Goal: Task Accomplishment & Management: Manage account settings

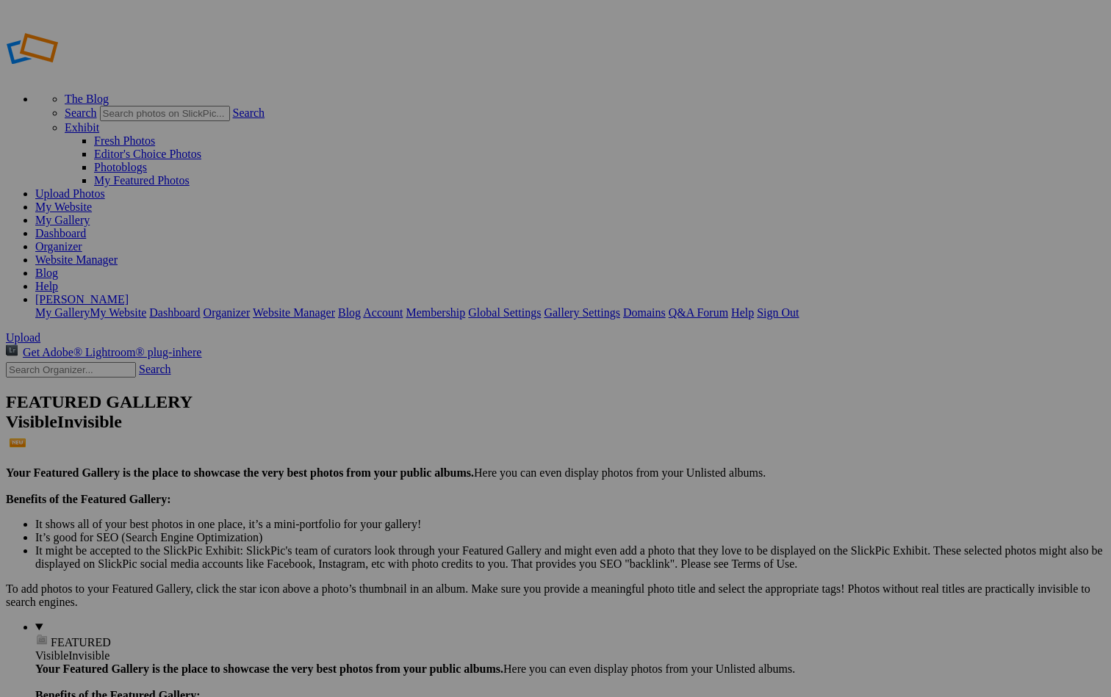
click at [393, 422] on span "Cancel" at bounding box center [377, 428] width 32 height 12
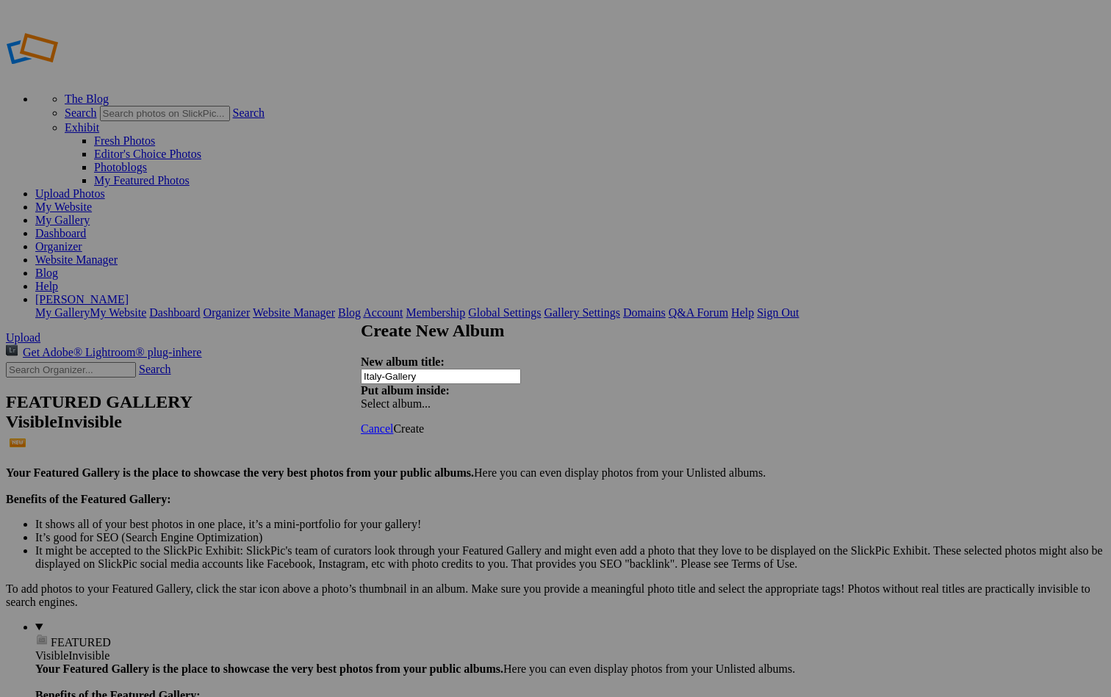
type input "Italy-Gallery"
click at [424, 422] on span "Create" at bounding box center [408, 428] width 31 height 12
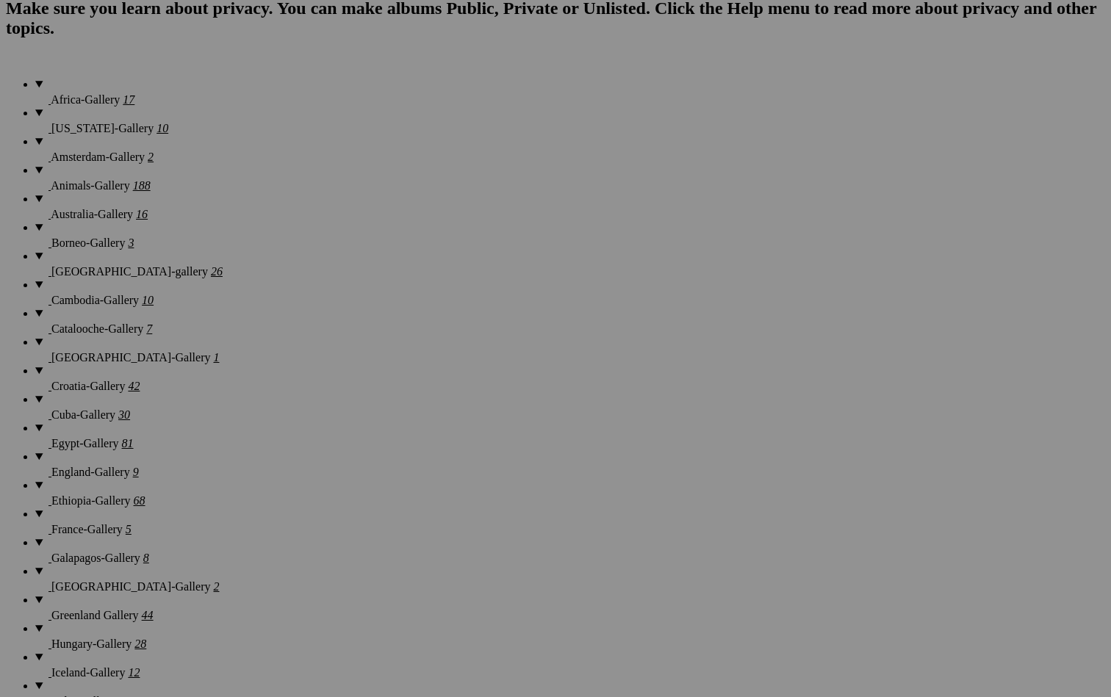
scroll to position [1102, 0]
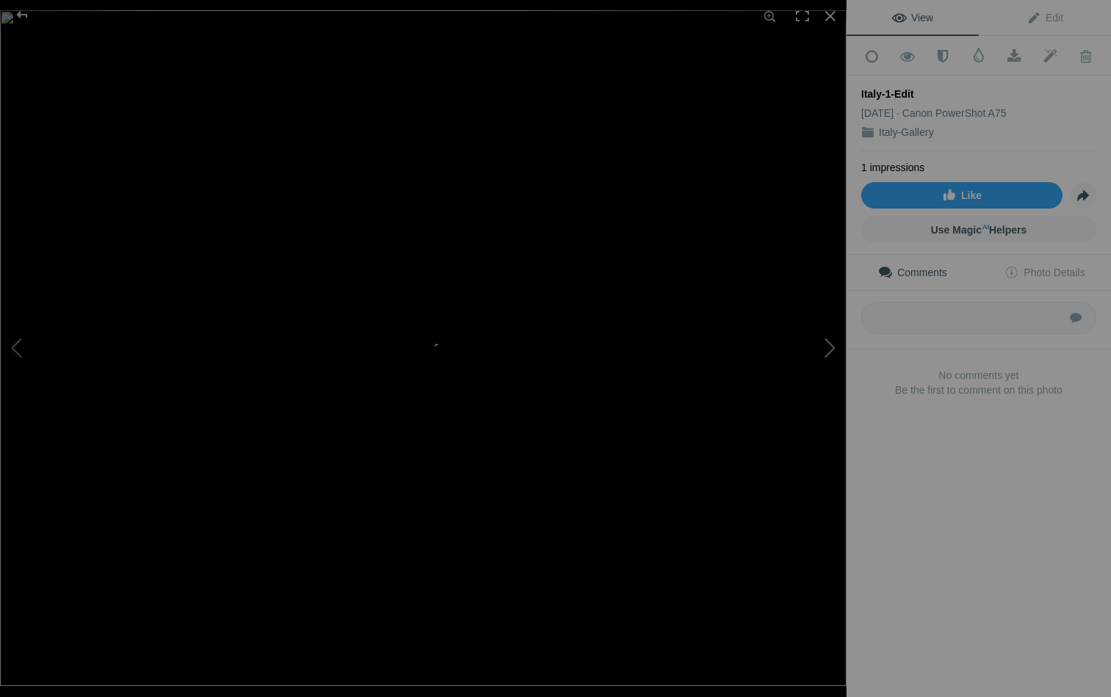
click at [829, 346] on button at bounding box center [791, 348] width 110 height 251
click at [13, 342] on button at bounding box center [55, 348] width 110 height 251
click at [826, 353] on button at bounding box center [791, 348] width 110 height 251
click at [830, 350] on button at bounding box center [791, 348] width 110 height 251
click at [832, 353] on button at bounding box center [791, 348] width 110 height 251
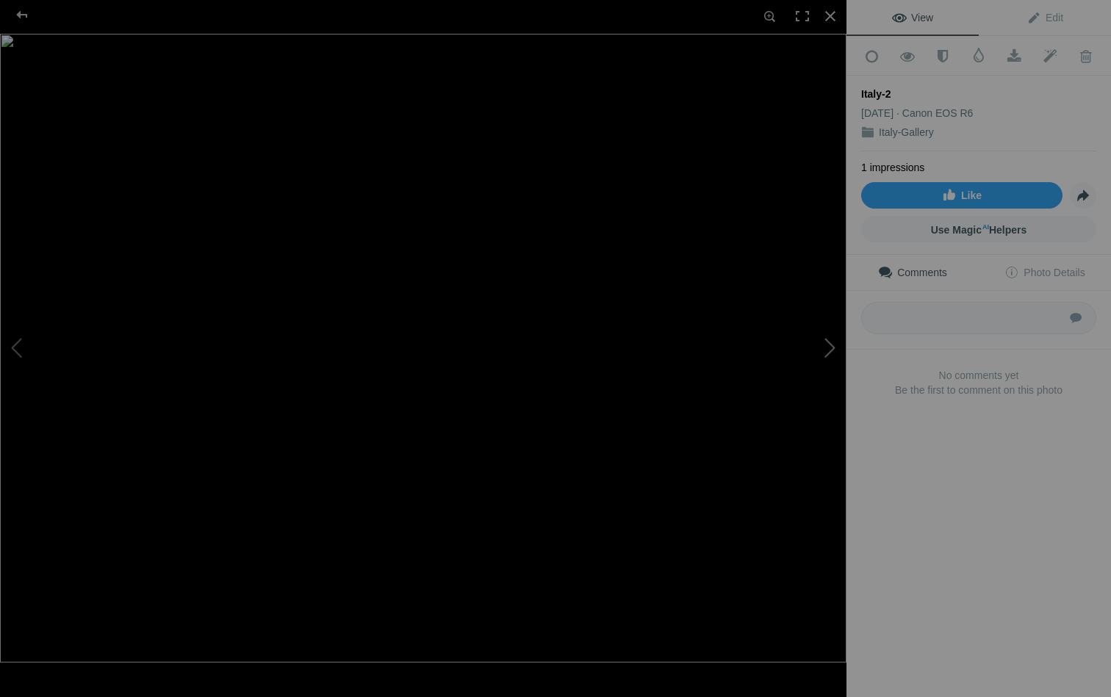
click at [832, 353] on button at bounding box center [791, 348] width 110 height 251
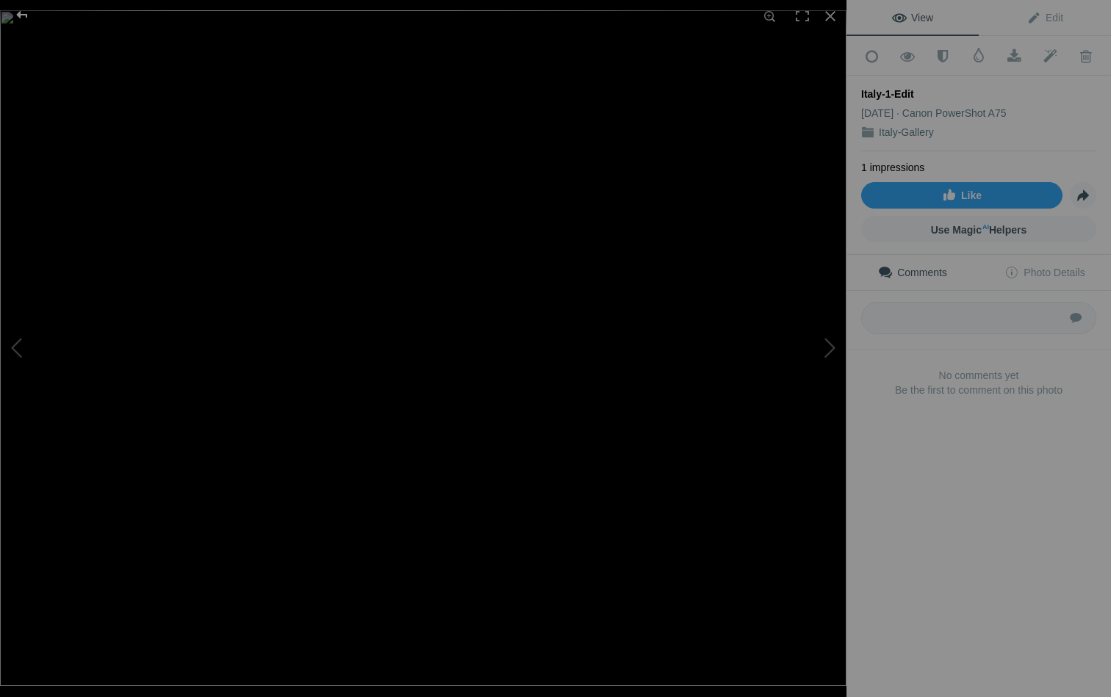
click at [21, 12] on div at bounding box center [22, 14] width 53 height 29
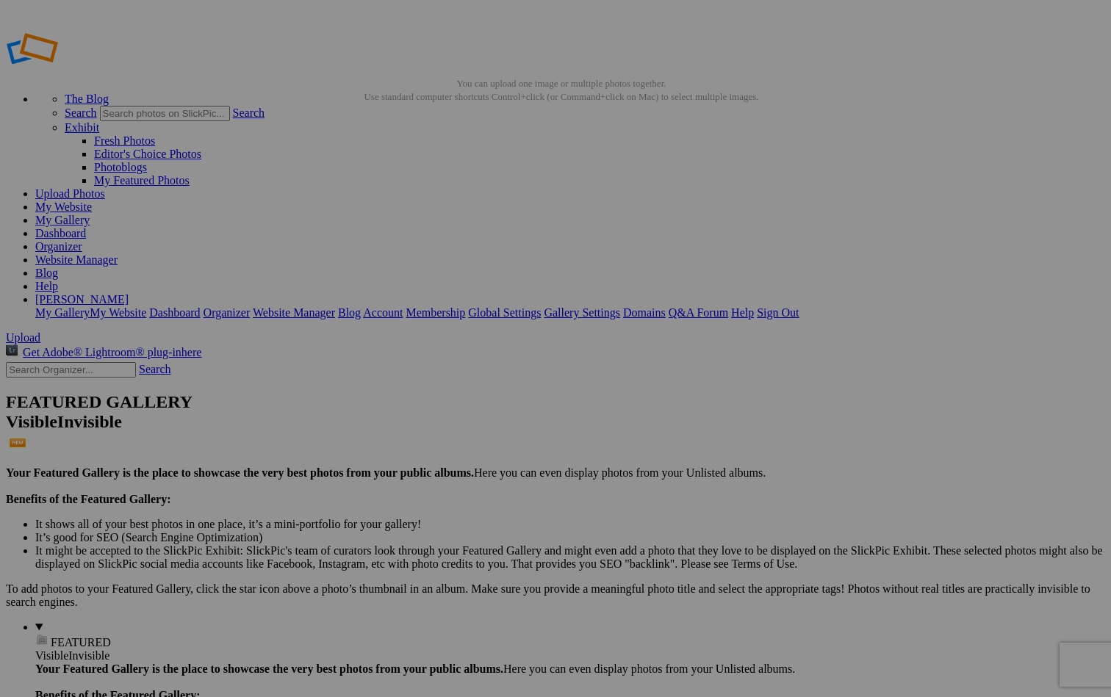
scroll to position [-1, 0]
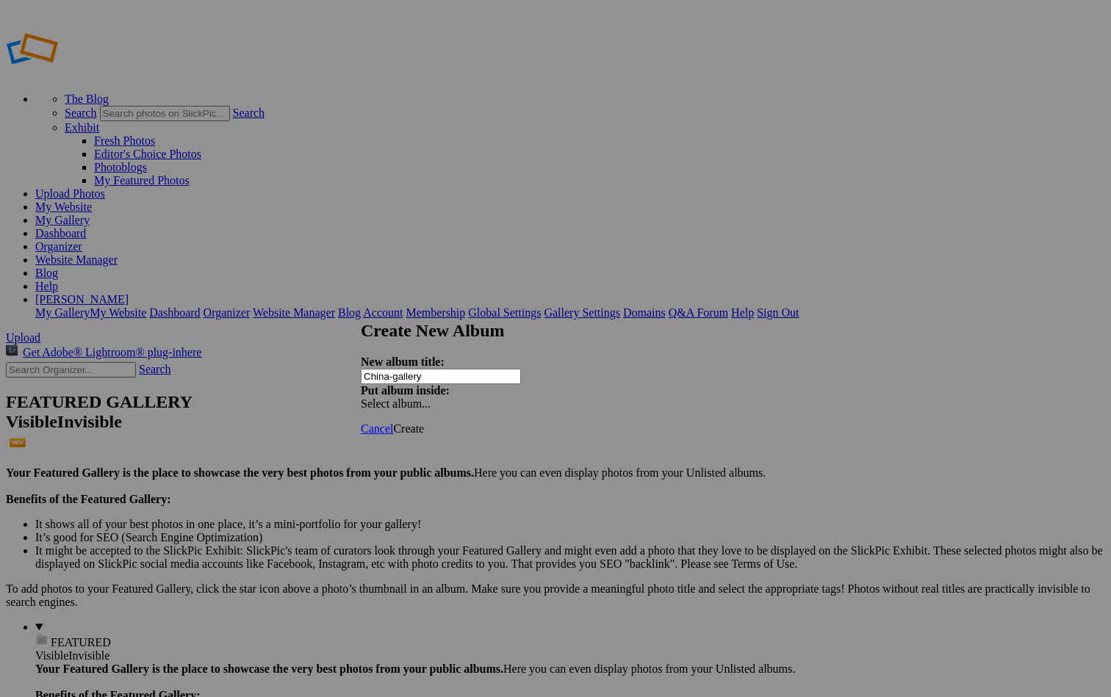
type input "China-gallery"
click at [424, 422] on span "Create" at bounding box center [408, 428] width 31 height 12
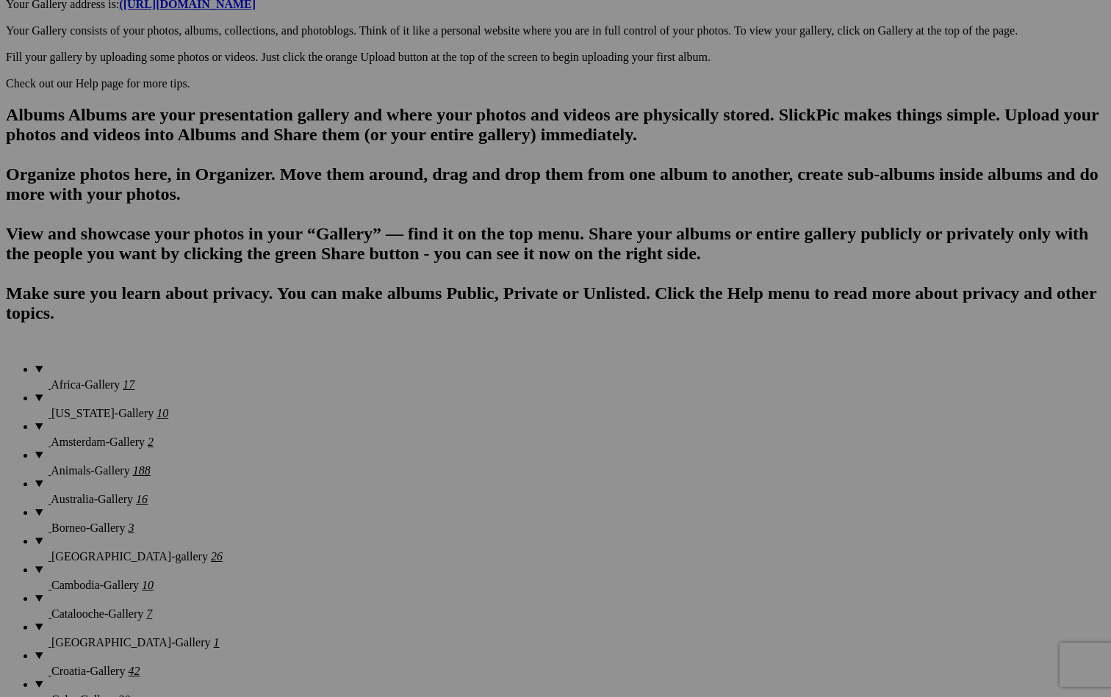
scroll to position [833, 0]
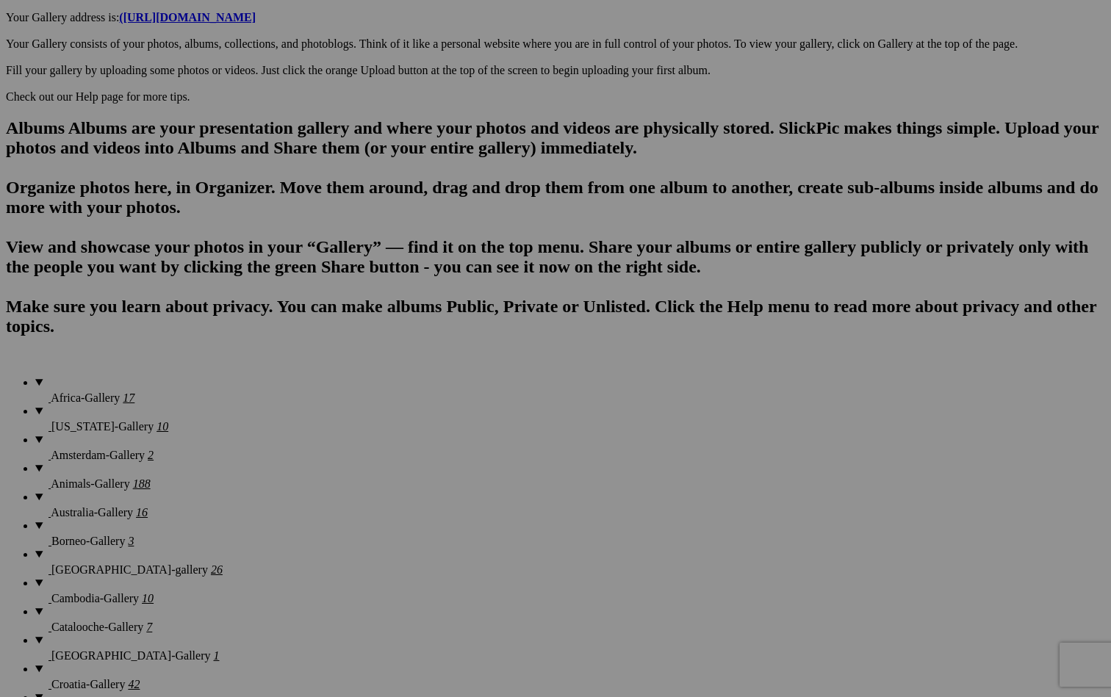
type input "[GEOGRAPHIC_DATA]"
click at [424, 422] on span "Create" at bounding box center [408, 428] width 31 height 12
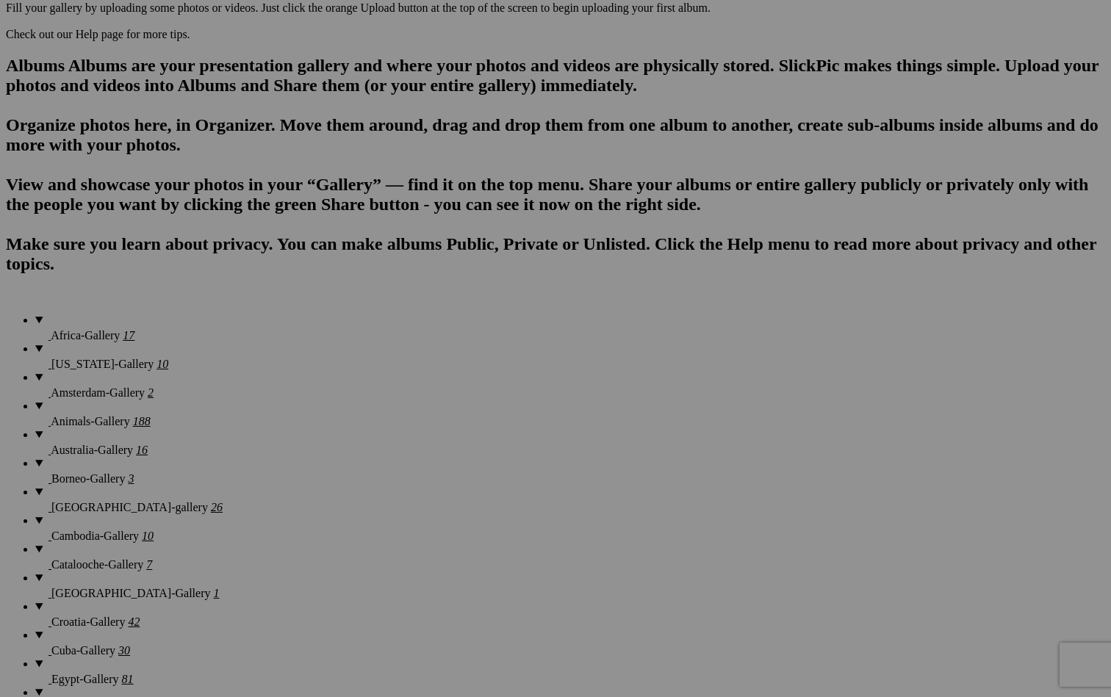
scroll to position [907, 0]
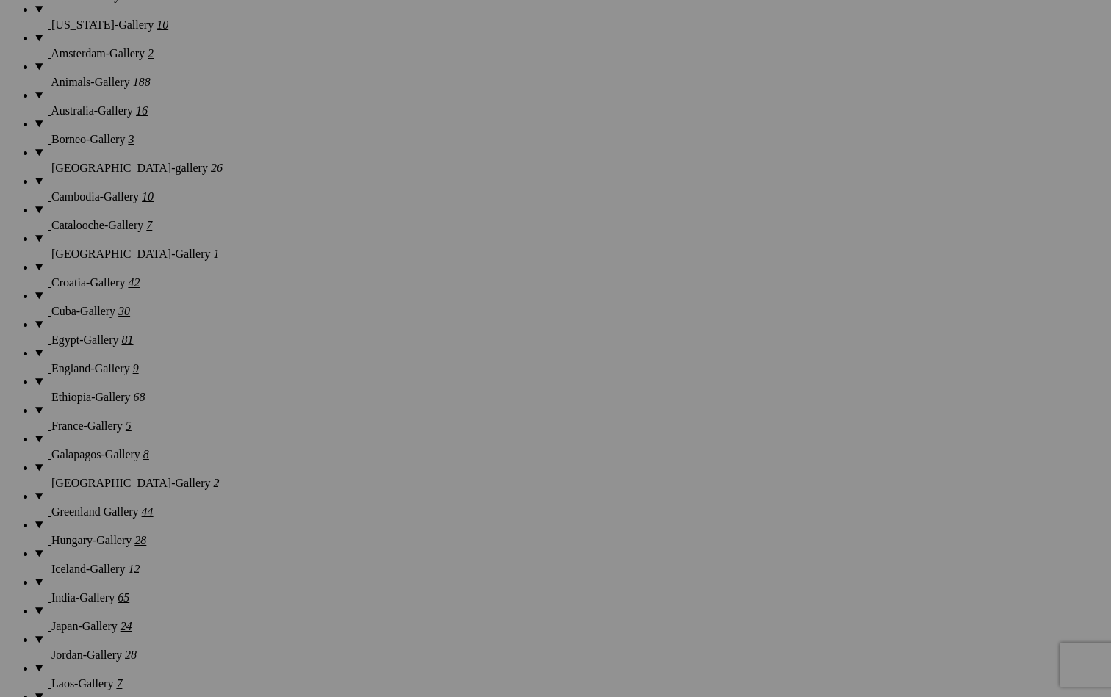
scroll to position [1234, 0]
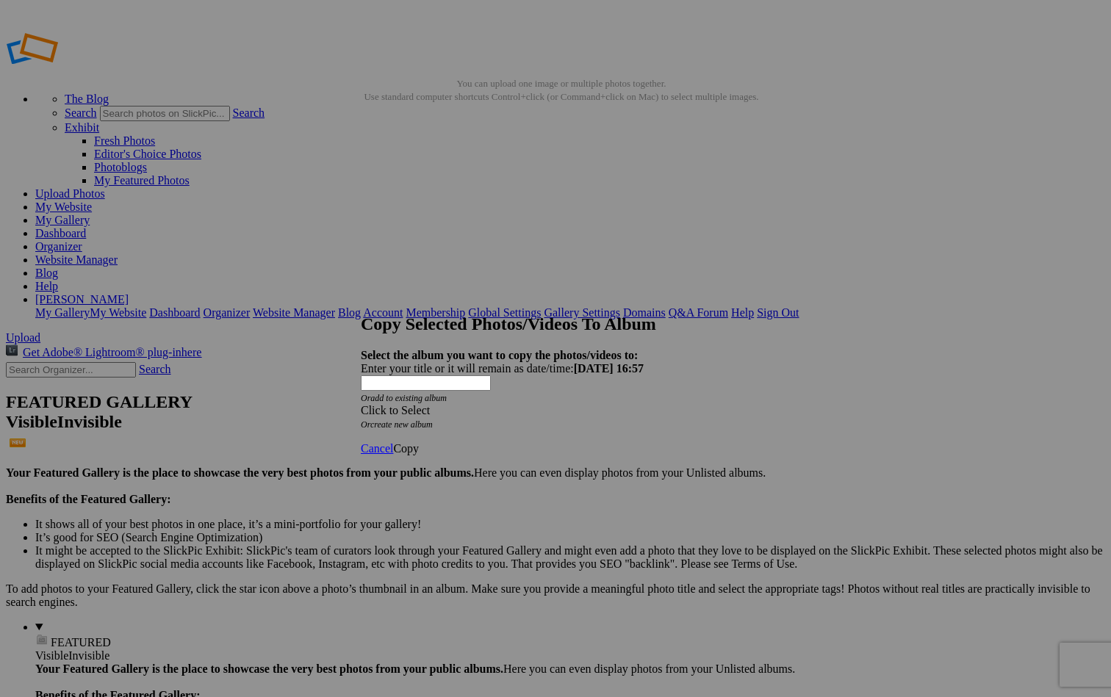
click at [456, 404] on div "Click to Select" at bounding box center [555, 410] width 389 height 13
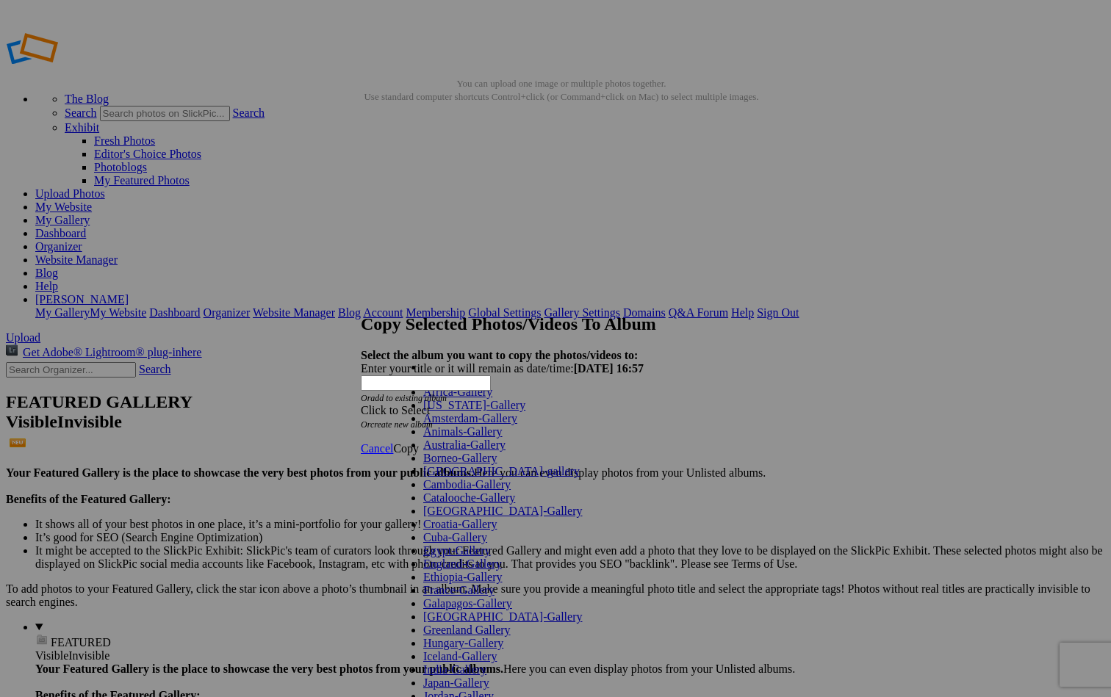
scroll to position [647, 0]
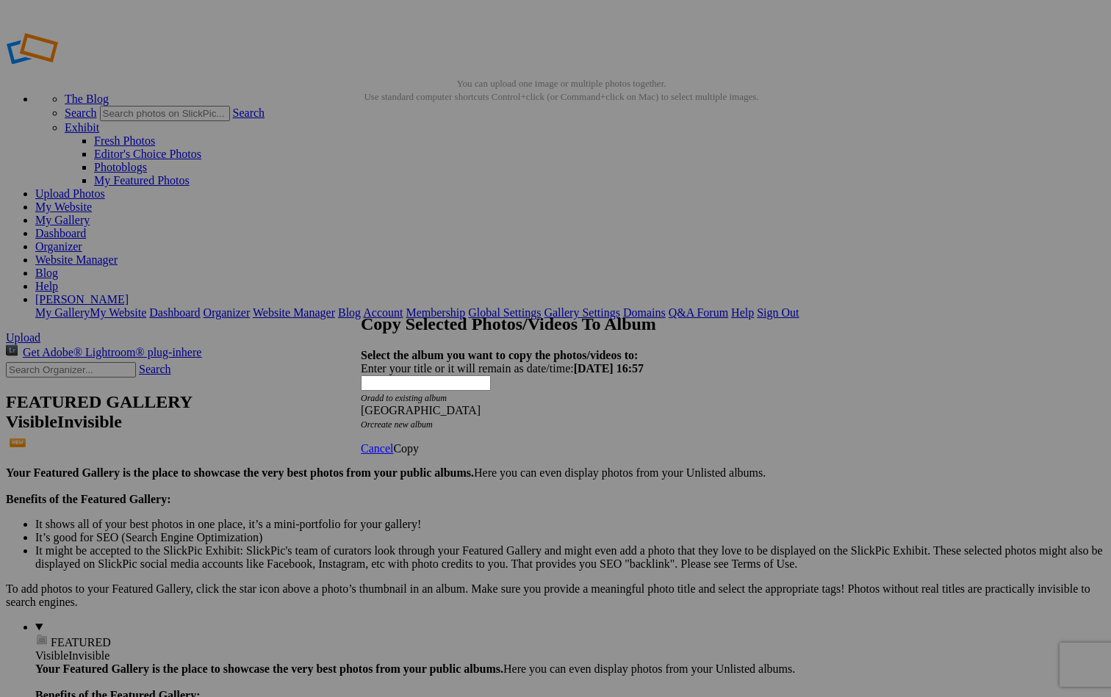
click at [419, 442] on span "Copy" at bounding box center [406, 448] width 26 height 12
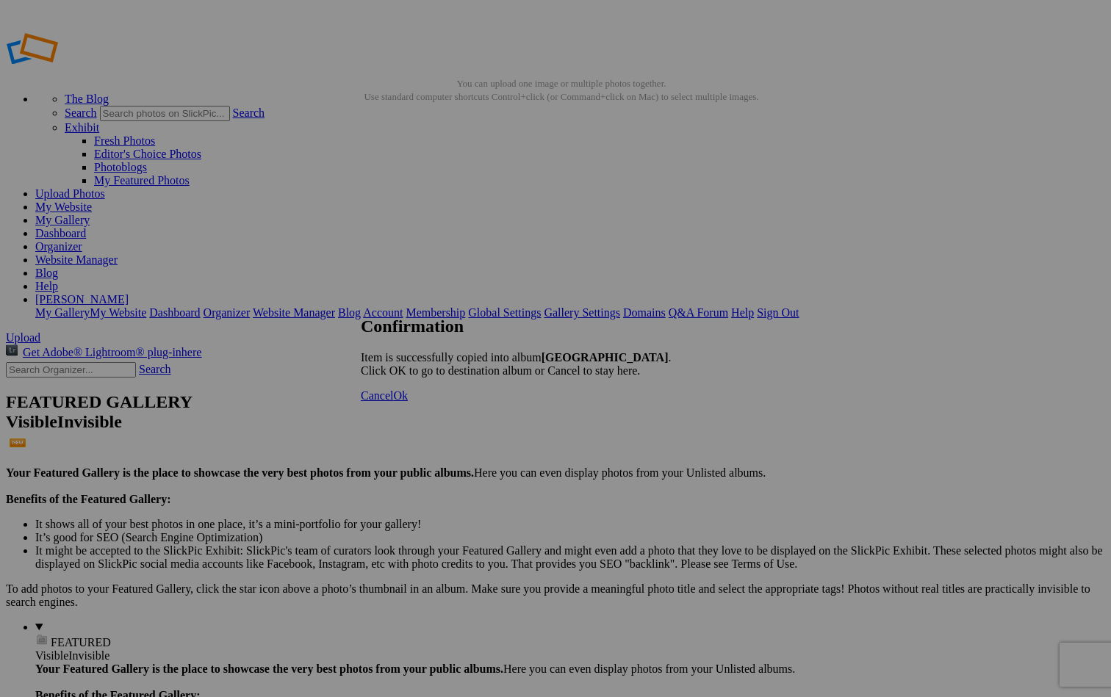
click at [408, 402] on span "Ok" at bounding box center [400, 395] width 15 height 12
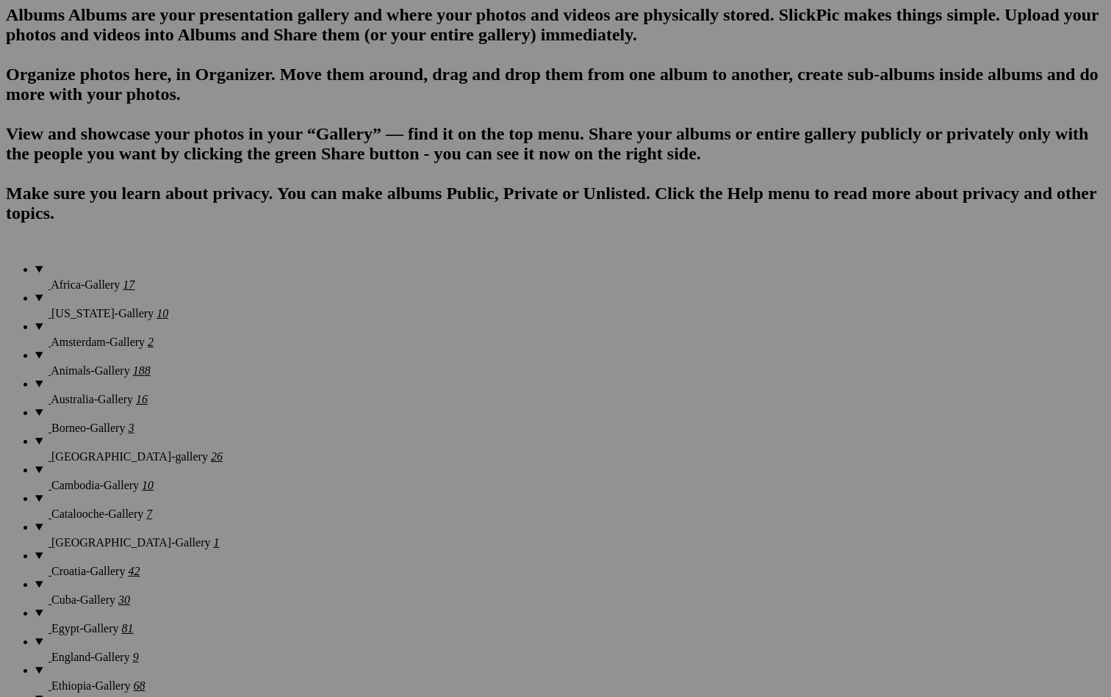
scroll to position [941, 0]
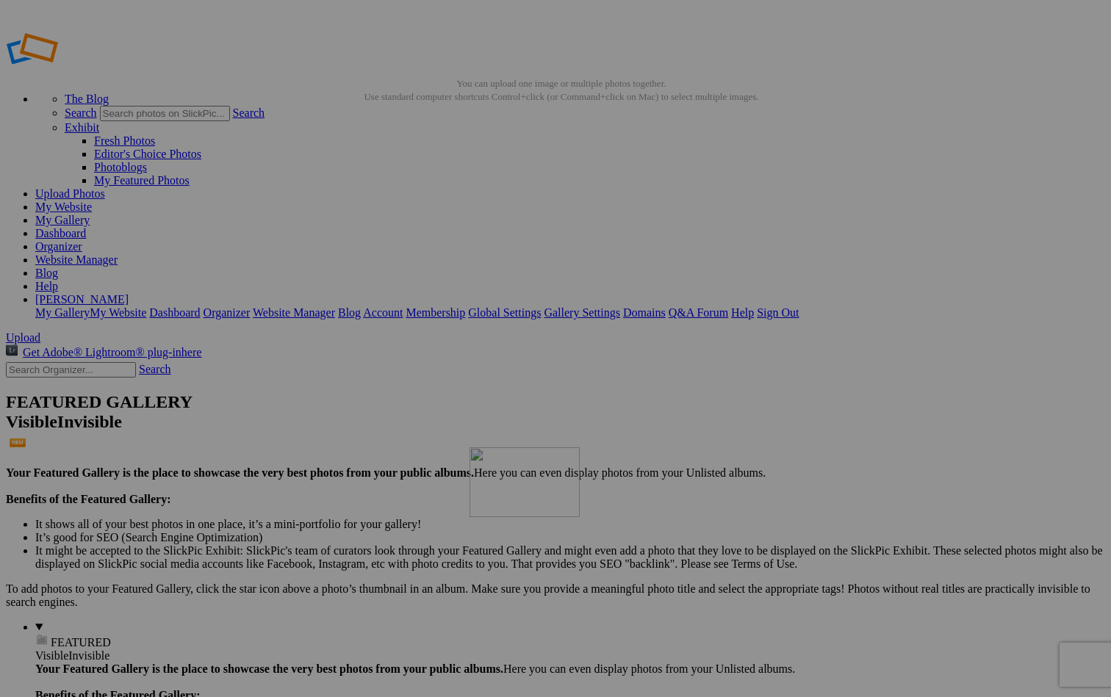
drag, startPoint x: 949, startPoint y: 241, endPoint x: 681, endPoint y: 553, distance: 411.1
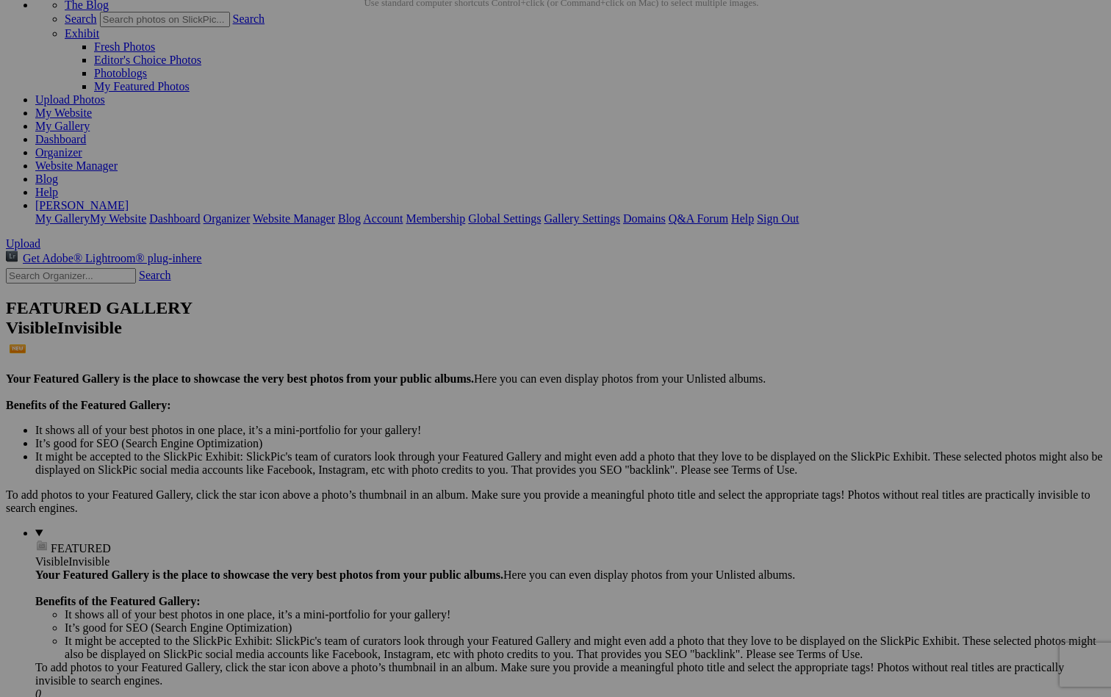
scroll to position [109, 0]
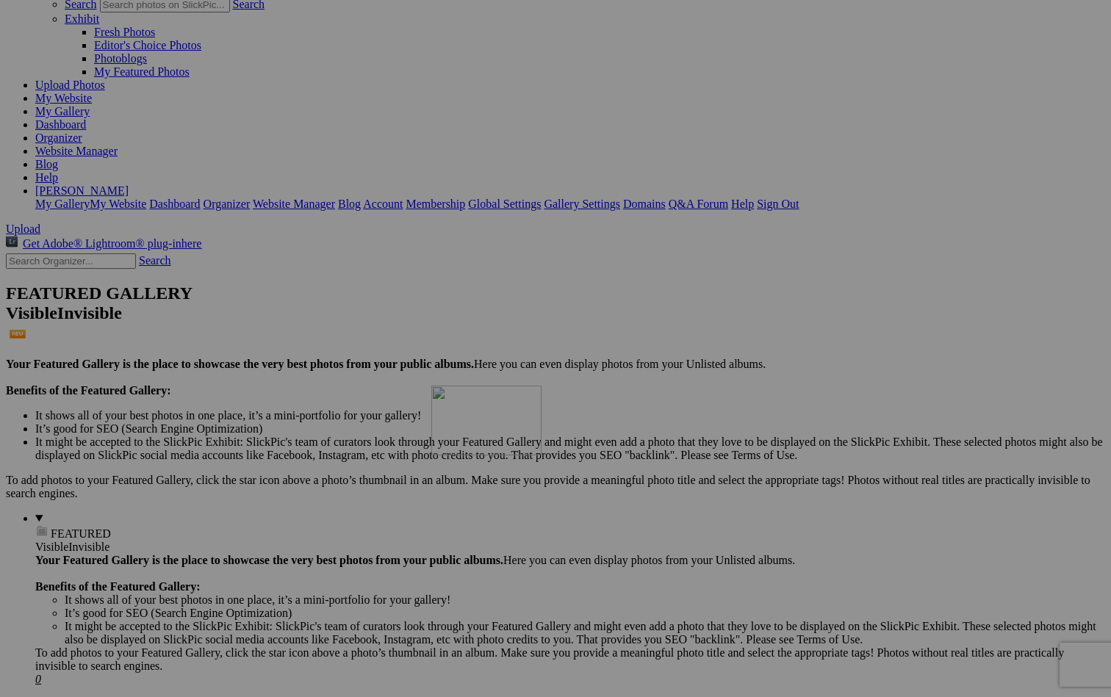
drag, startPoint x: 904, startPoint y: 345, endPoint x: 643, endPoint y: 514, distance: 311.0
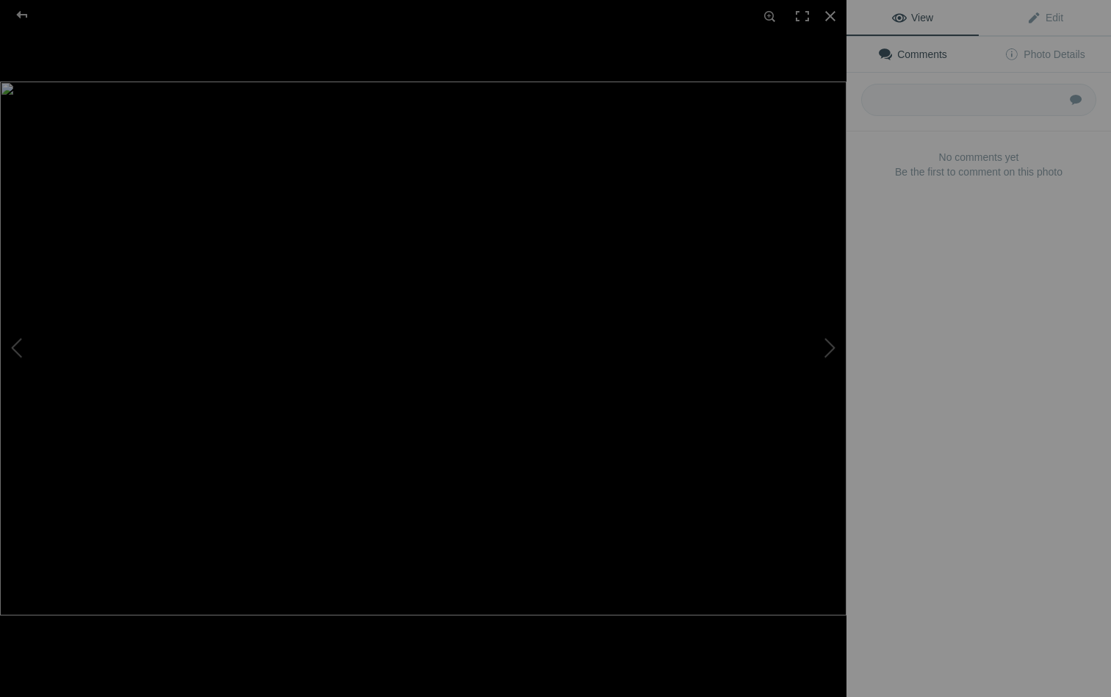
scroll to position [86, 0]
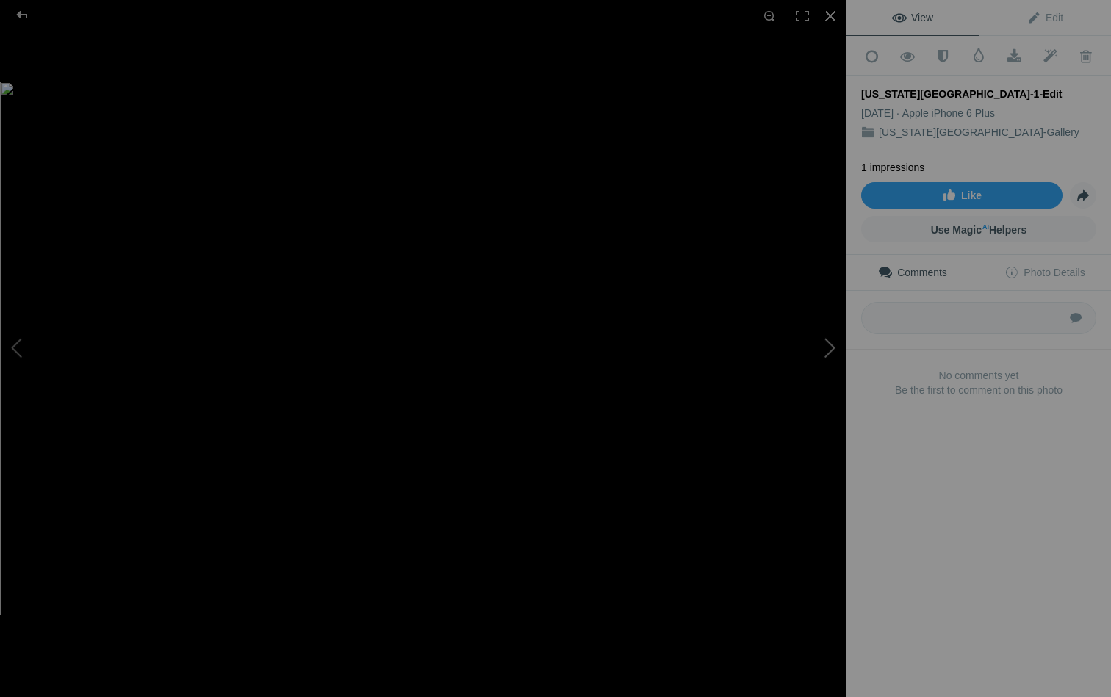
click at [829, 341] on button at bounding box center [791, 348] width 110 height 251
click at [824, 16] on div at bounding box center [830, 16] width 32 height 32
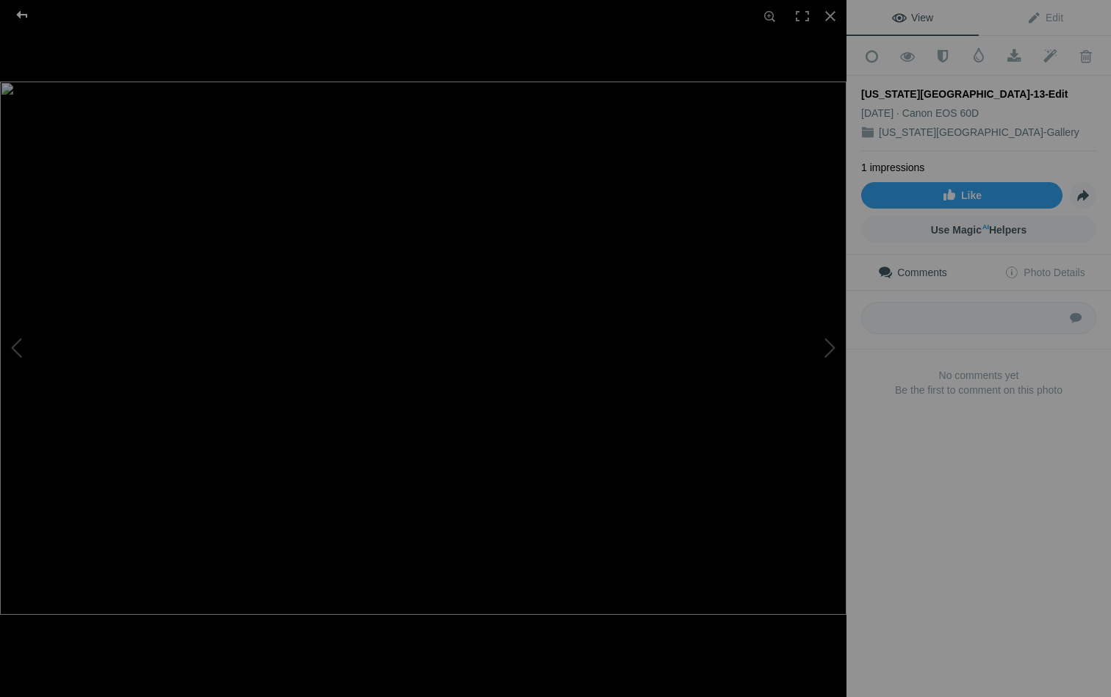
click at [21, 15] on div at bounding box center [22, 14] width 53 height 29
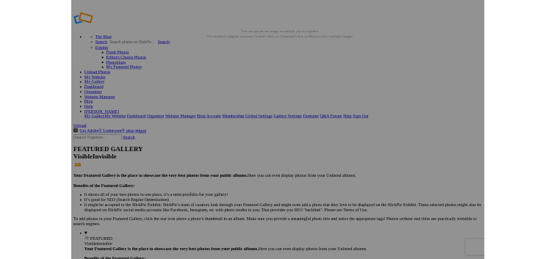
scroll to position [30, 0]
